Goal: Transaction & Acquisition: Book appointment/travel/reservation

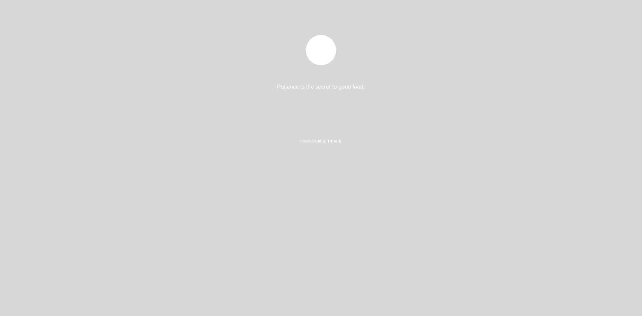
select select "es"
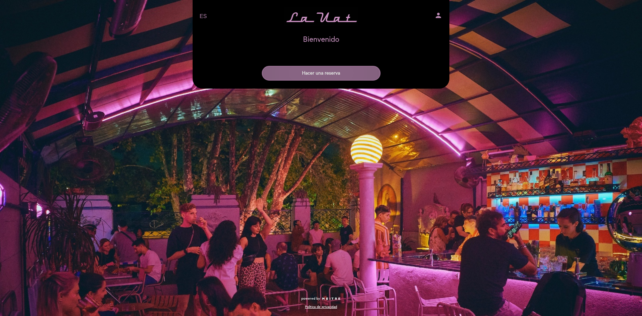
click at [335, 78] on button "Hacer una reserva" at bounding box center [321, 73] width 119 height 15
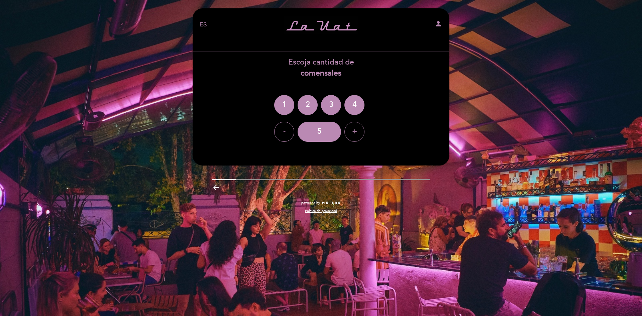
click at [353, 125] on div "+" at bounding box center [354, 132] width 20 height 20
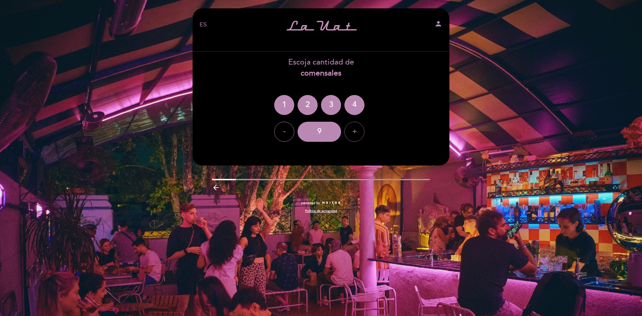
click at [353, 125] on div "+" at bounding box center [354, 132] width 20 height 20
click at [326, 131] on div "11" at bounding box center [318, 132] width 43 height 20
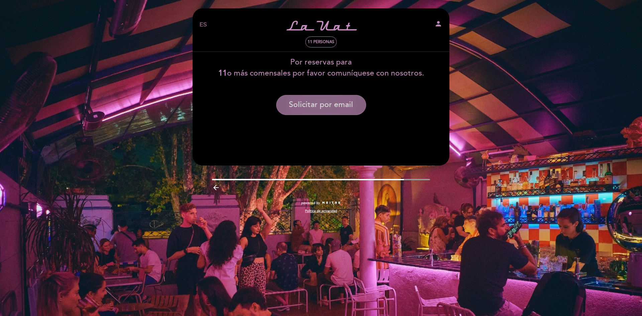
click at [319, 102] on button "Solicitar por email" at bounding box center [321, 105] width 90 height 20
